Goal: Navigation & Orientation: Find specific page/section

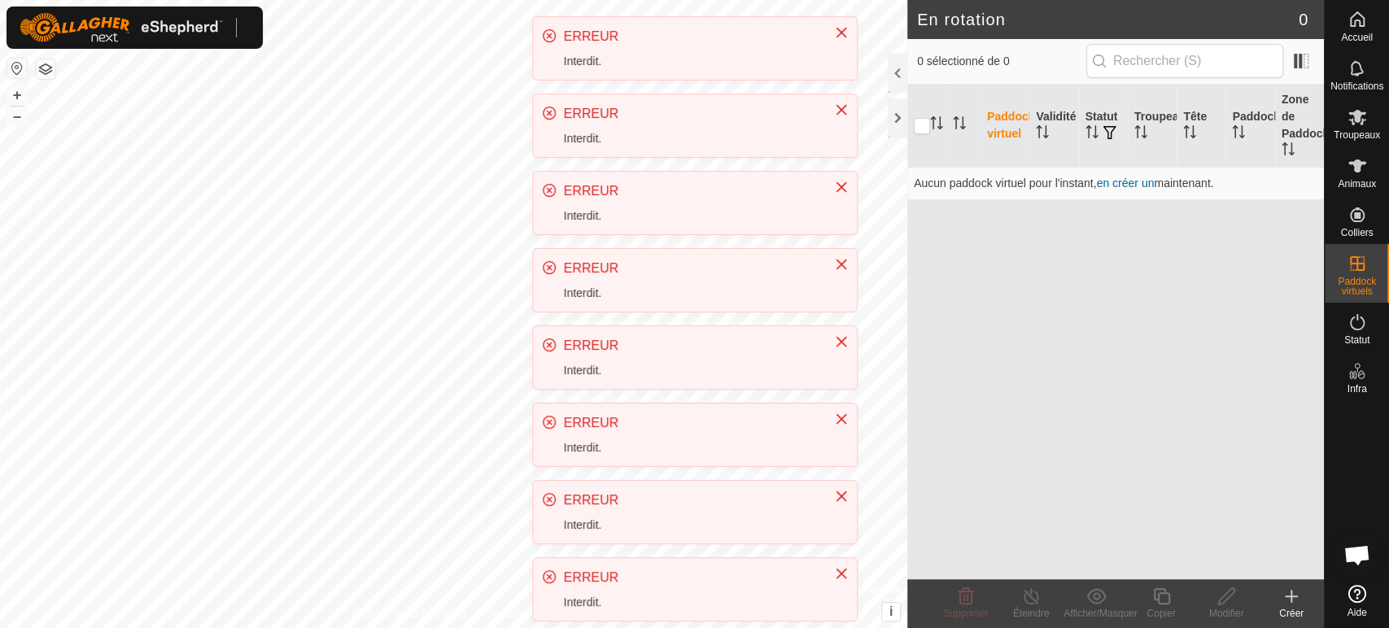
scroll to position [339, 0]
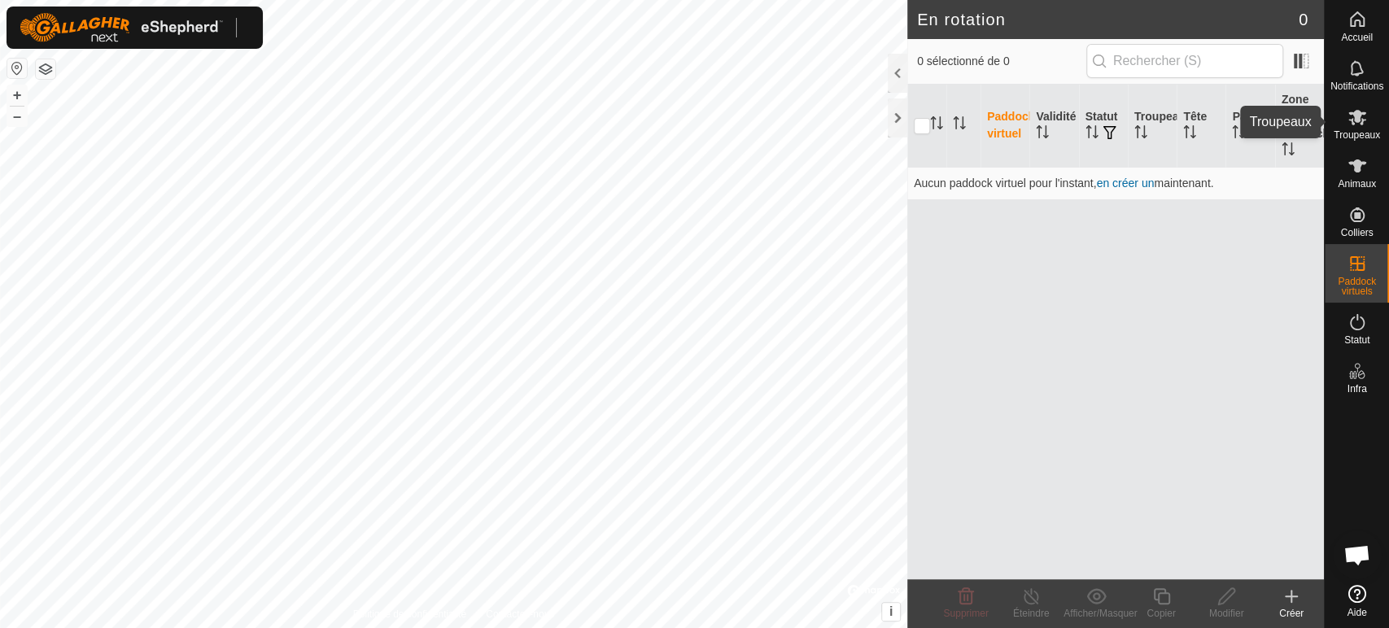
click at [1346, 120] on es-mob-svg-icon at bounding box center [1357, 117] width 29 height 26
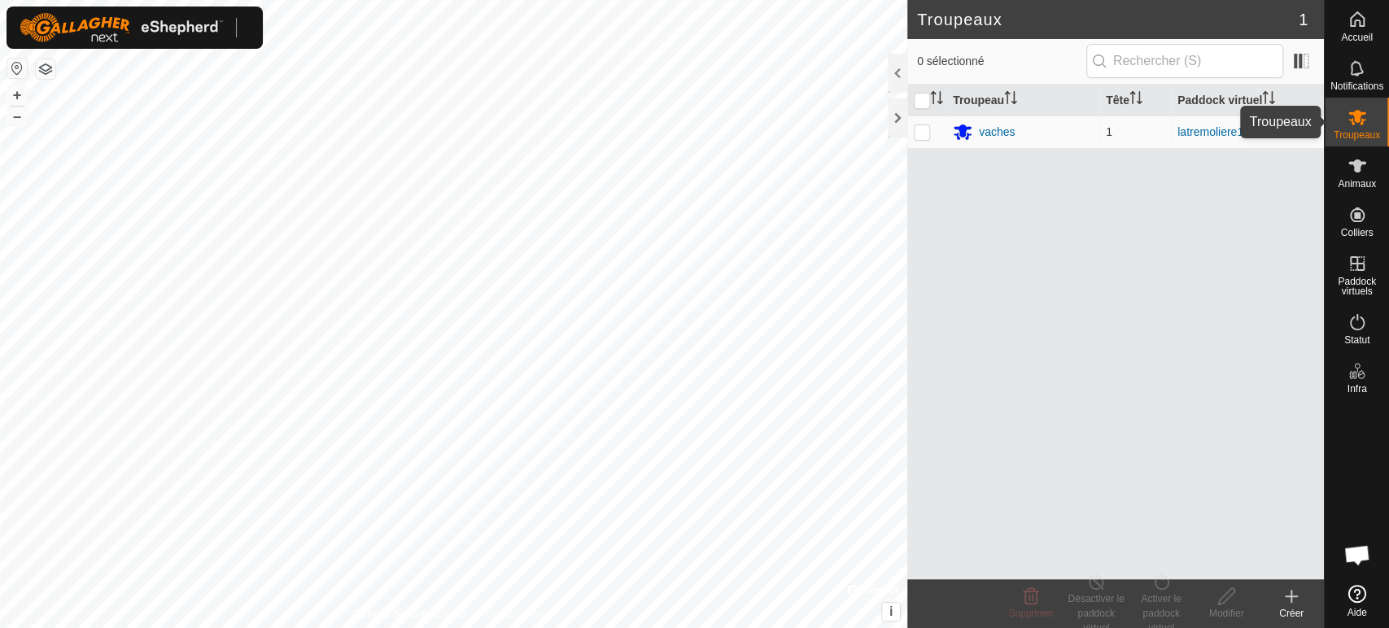
click at [1350, 117] on icon at bounding box center [1358, 117] width 20 height 20
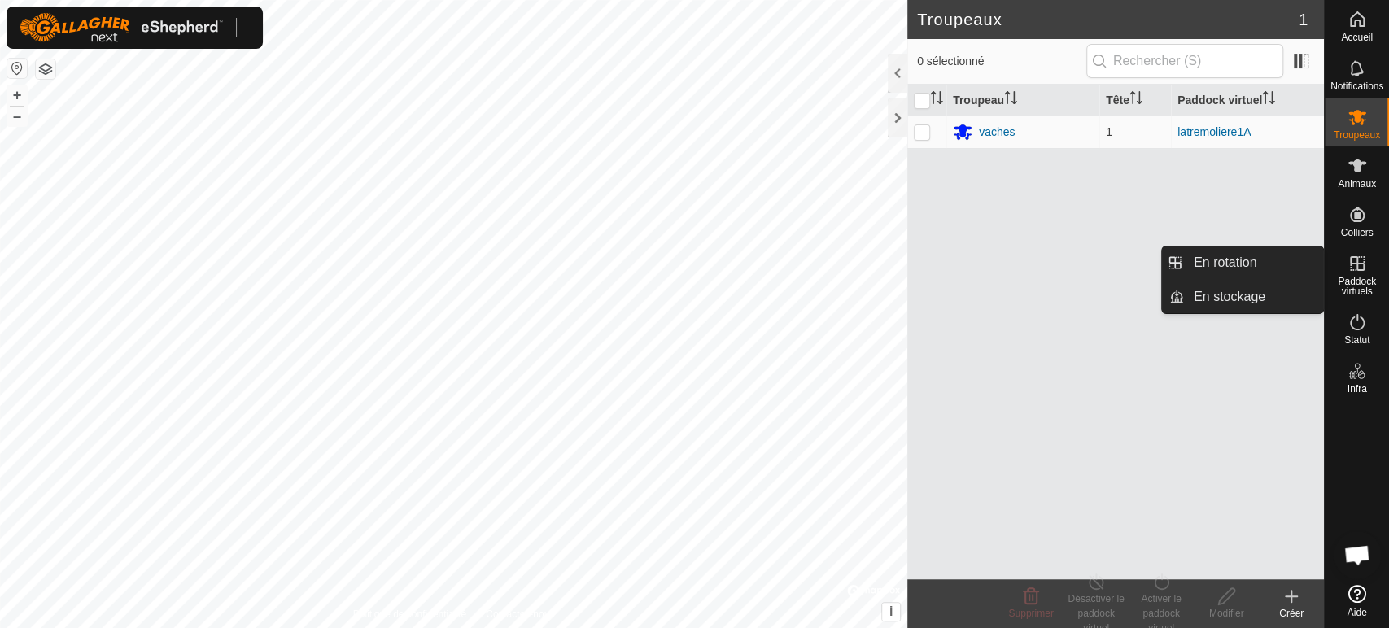
click at [1352, 274] on es-virtualpaddocks-svg-icon at bounding box center [1357, 264] width 29 height 26
click at [1364, 269] on icon at bounding box center [1358, 264] width 20 height 20
click at [1207, 271] on link "En rotation" at bounding box center [1253, 263] width 139 height 33
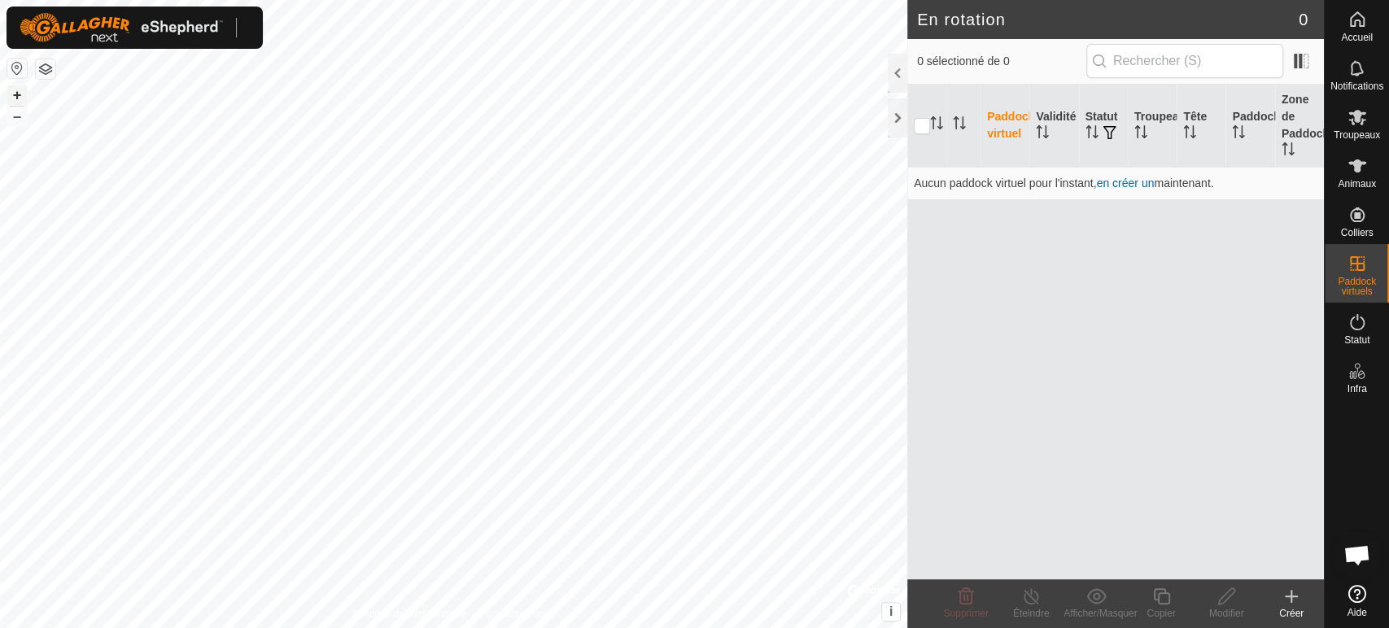
click at [10, 42] on div "Accueil Notifications Troupeaux Animaux Colliers Paddock virtuels Statut Infra …" at bounding box center [694, 314] width 1389 height 628
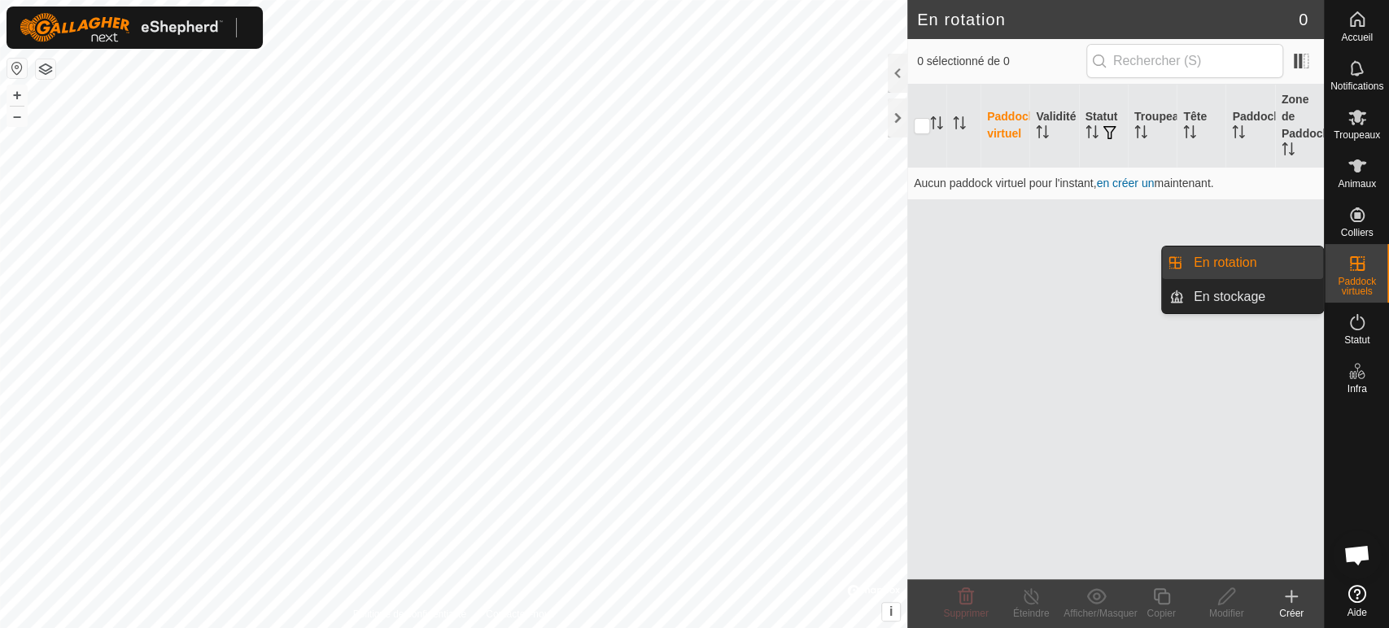
drag, startPoint x: 1328, startPoint y: 269, endPoint x: 1347, endPoint y: 267, distance: 18.8
click at [1345, 269] on es-virtualpaddocks-svg-icon at bounding box center [1357, 264] width 29 height 26
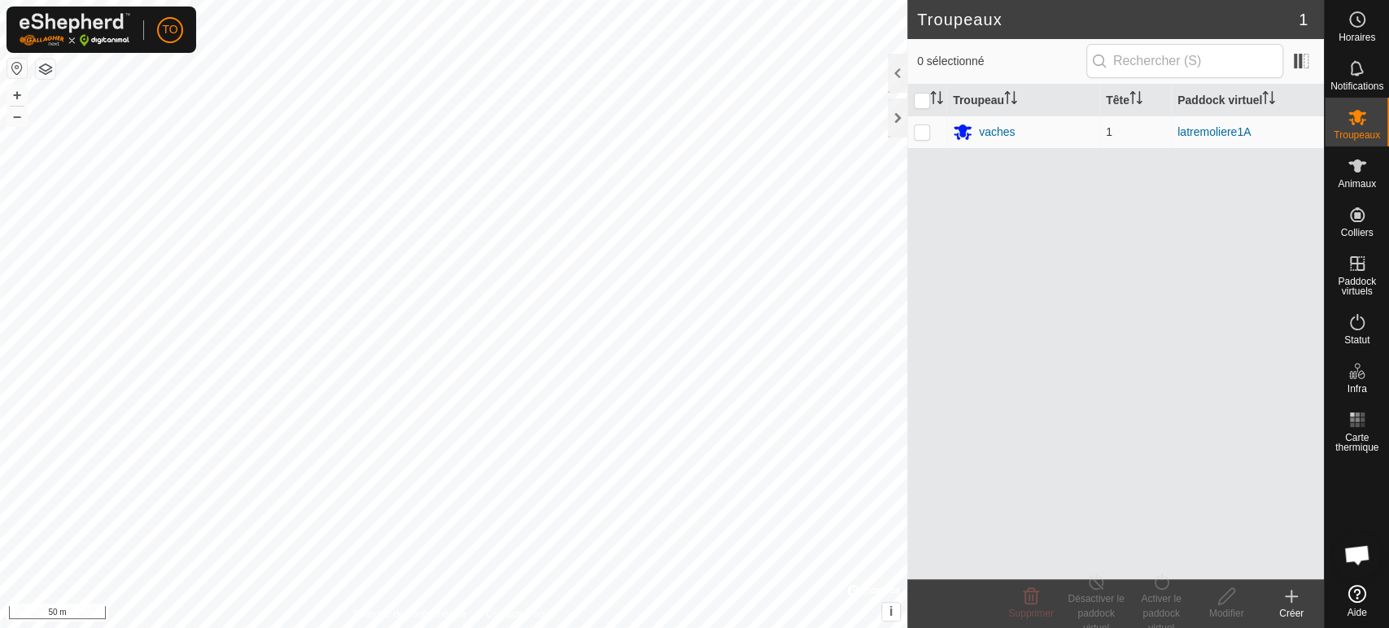
scroll to position [339, 0]
